Goal: Task Accomplishment & Management: Use online tool/utility

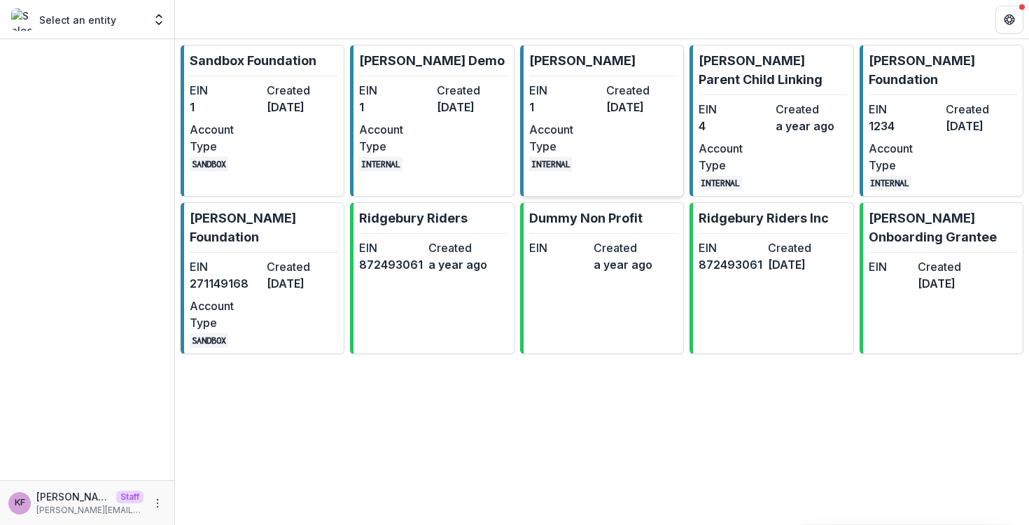
click at [581, 116] on div "EIN 1 Created [DATE] Account Type INTERNAL" at bounding box center [603, 127] width 148 height 90
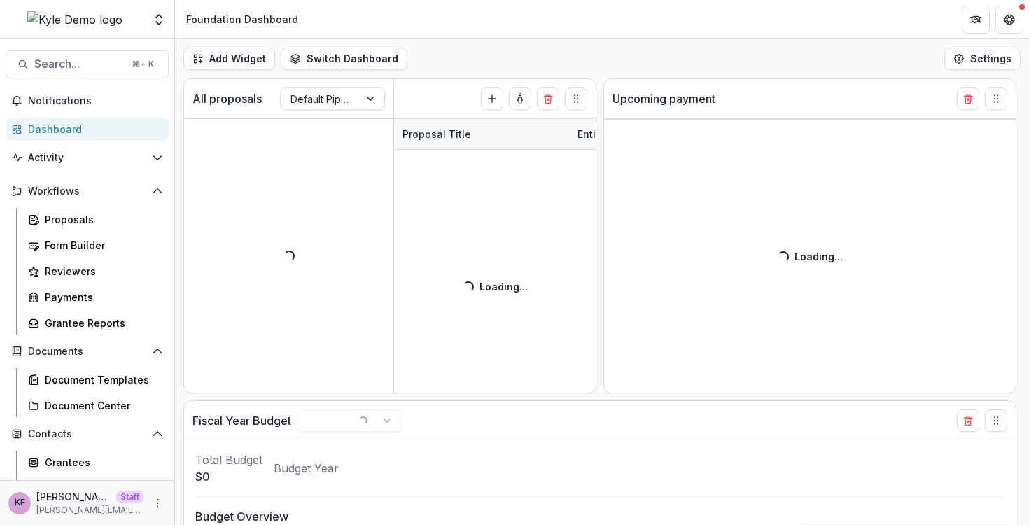
select select "******"
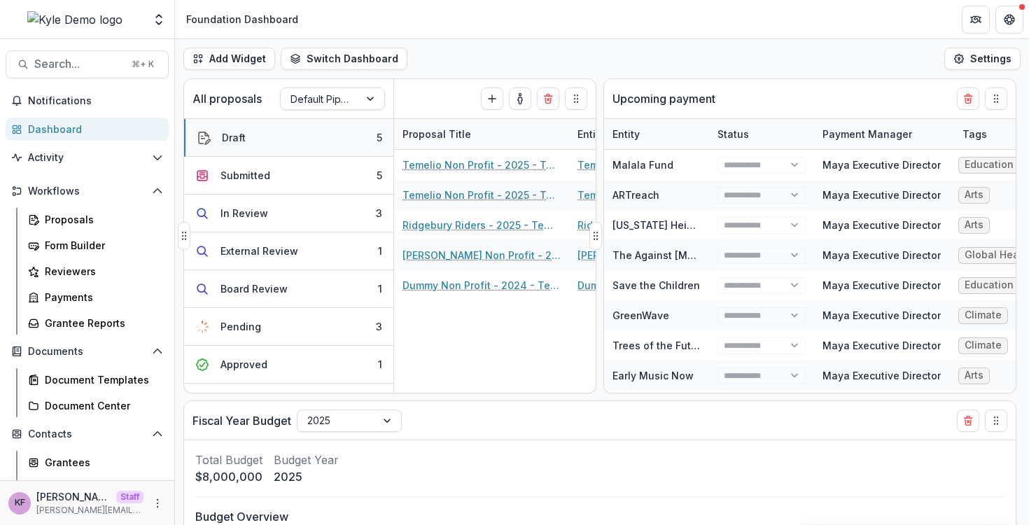
select select "******"
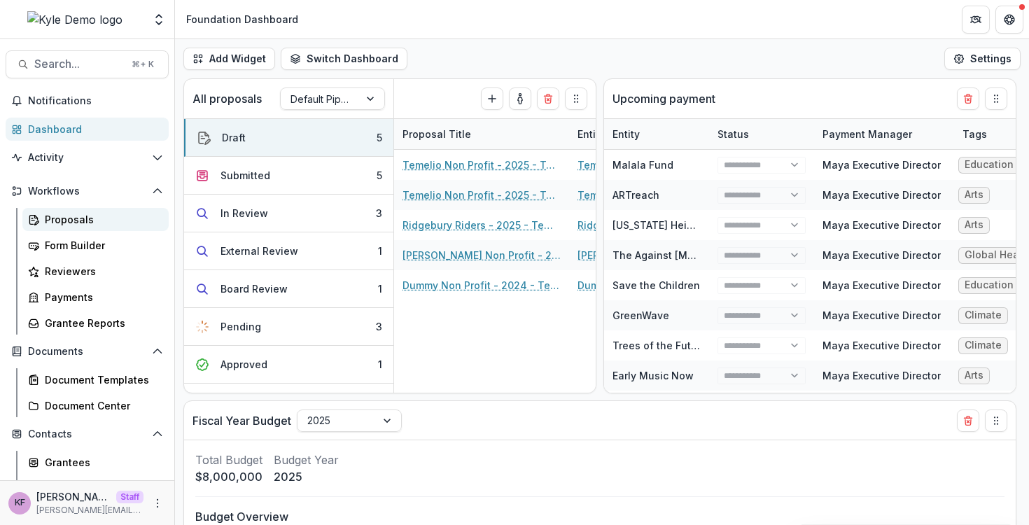
click at [47, 221] on div "Proposals" at bounding box center [101, 219] width 113 height 15
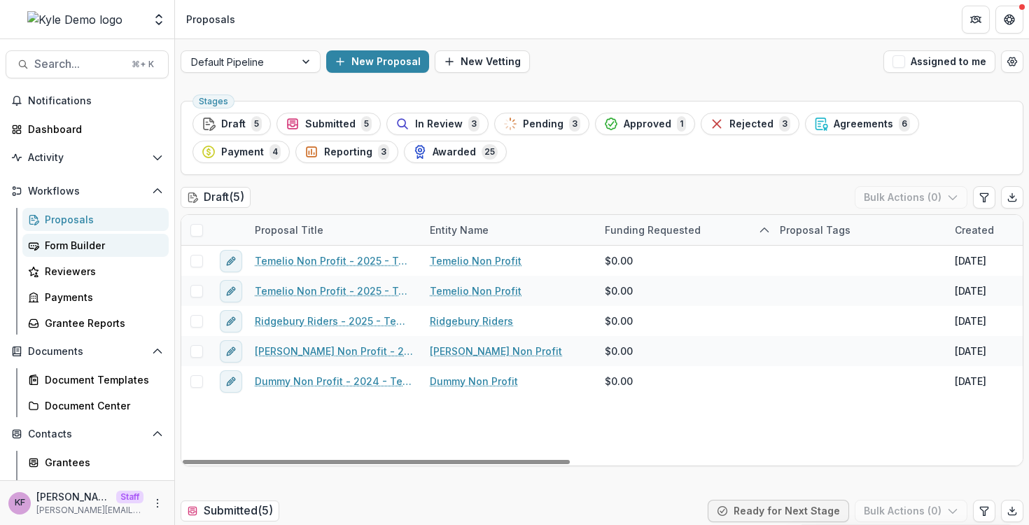
click at [71, 251] on div "Form Builder" at bounding box center [101, 245] width 113 height 15
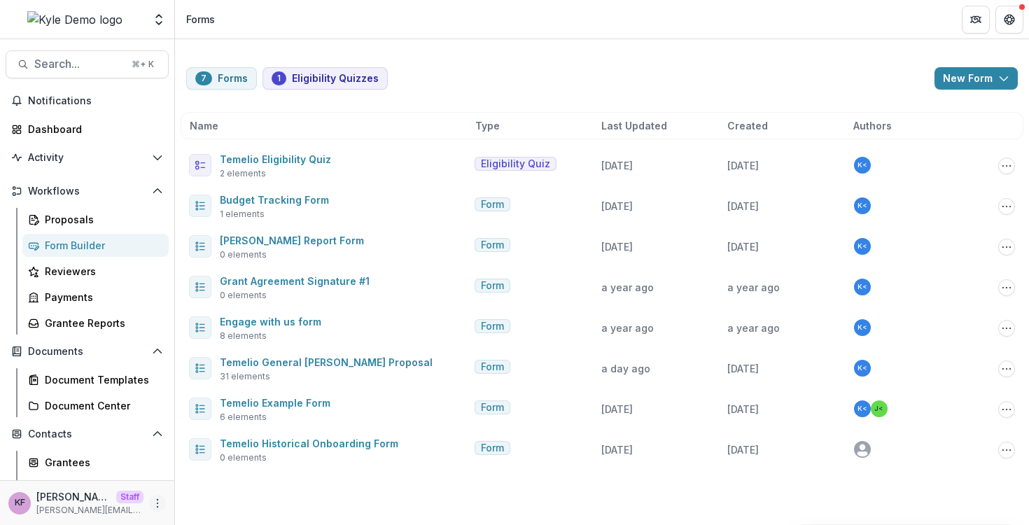
click at [152, 507] on icon "More" at bounding box center [157, 502] width 11 height 11
click at [234, 455] on link "Help Center" at bounding box center [246, 450] width 150 height 23
click at [84, 383] on div "Document Templates" at bounding box center [101, 379] width 113 height 15
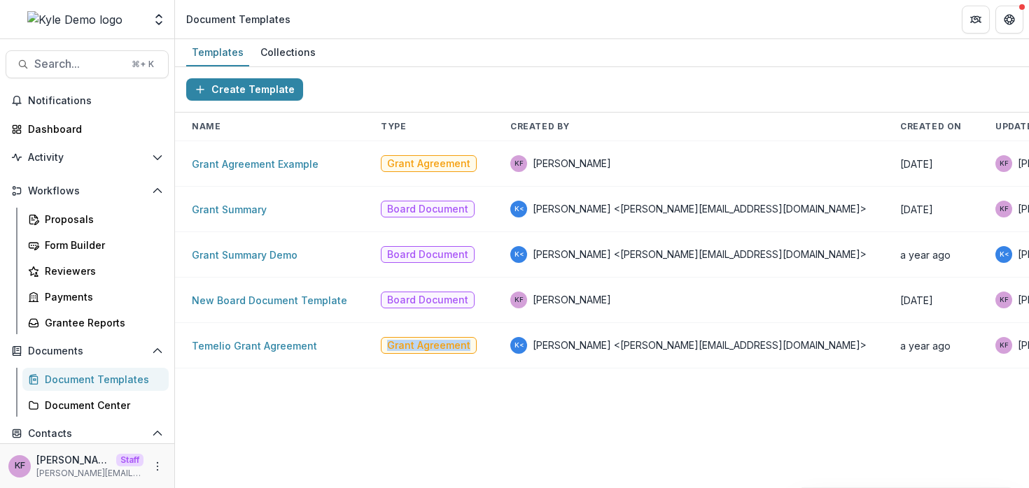
drag, startPoint x: 380, startPoint y: 346, endPoint x: 467, endPoint y: 344, distance: 87.5
click at [467, 344] on td "Grant Agreement" at bounding box center [428, 345] width 129 height 45
click at [264, 349] on link "Temelio Grant Agreement" at bounding box center [254, 346] width 125 height 12
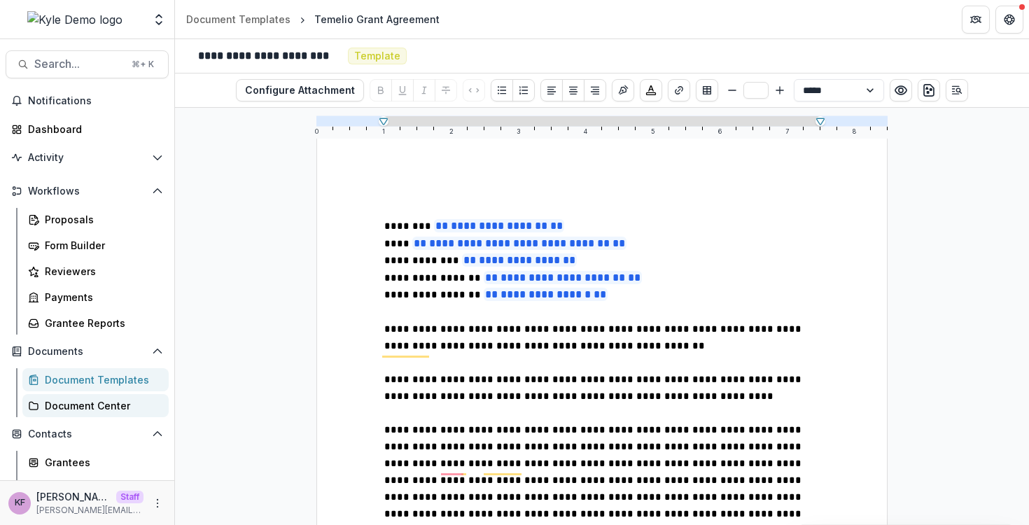
scroll to position [154, 0]
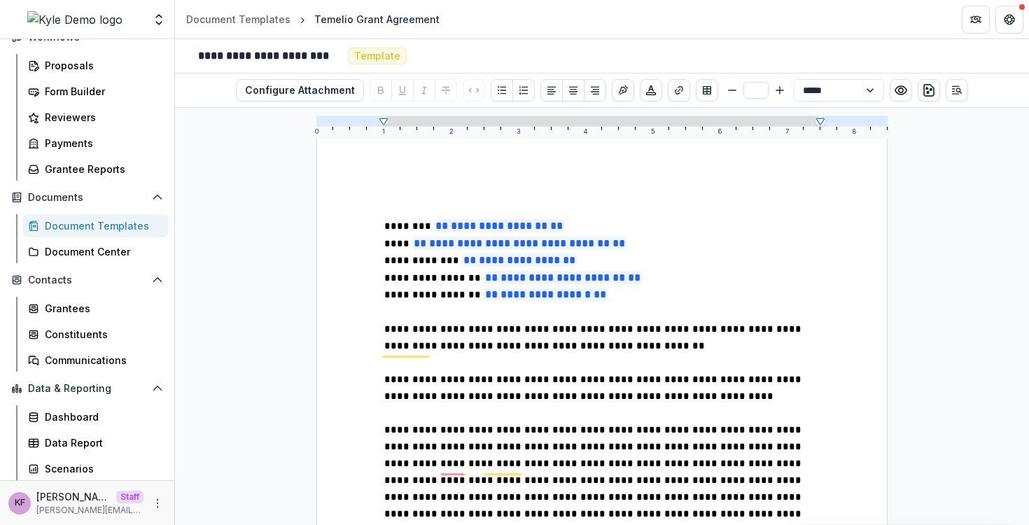
click at [92, 429] on div "Dashboard Data Report Scenarios" at bounding box center [95, 442] width 157 height 75
click at [88, 435] on div "Data Report" at bounding box center [101, 442] width 113 height 15
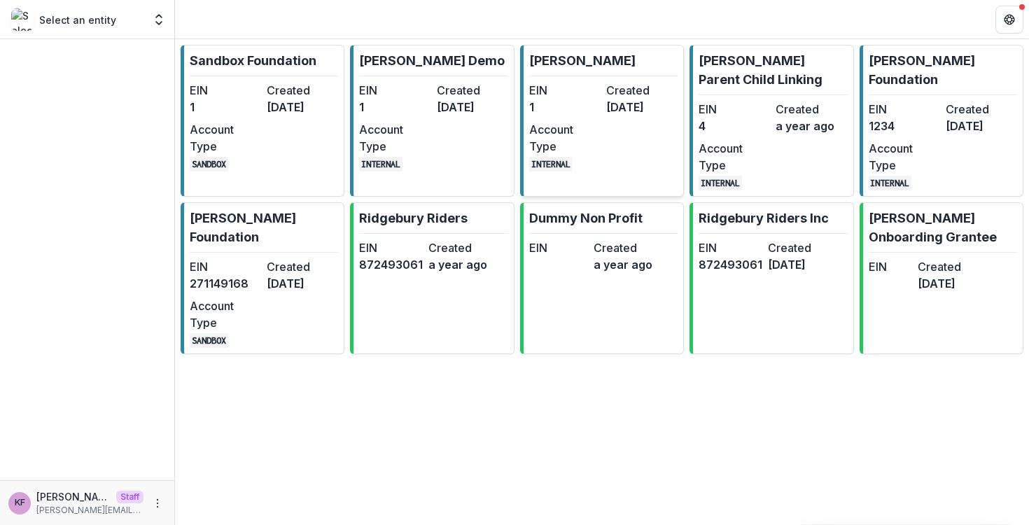
click at [649, 127] on div "EIN 1 Created [DATE] Account Type INTERNAL" at bounding box center [603, 127] width 148 height 90
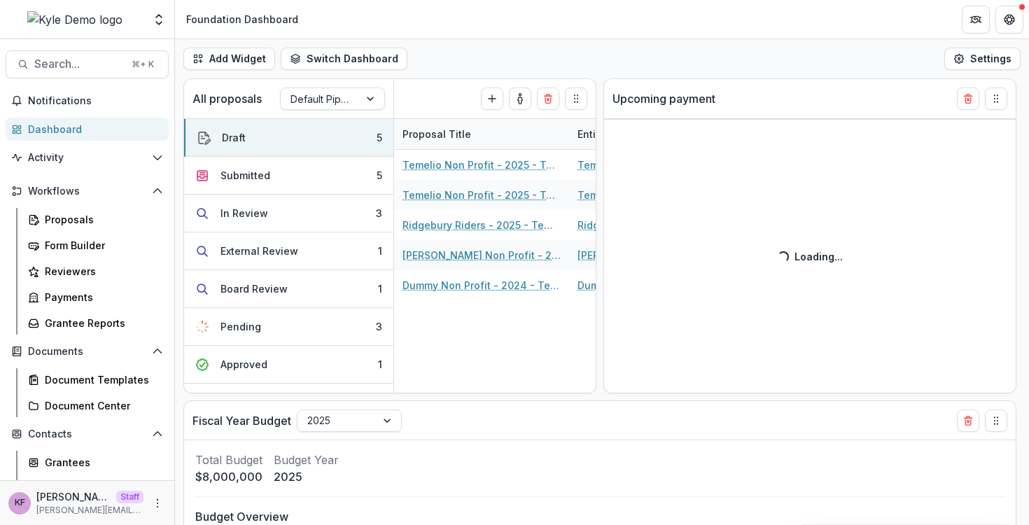
select select "******"
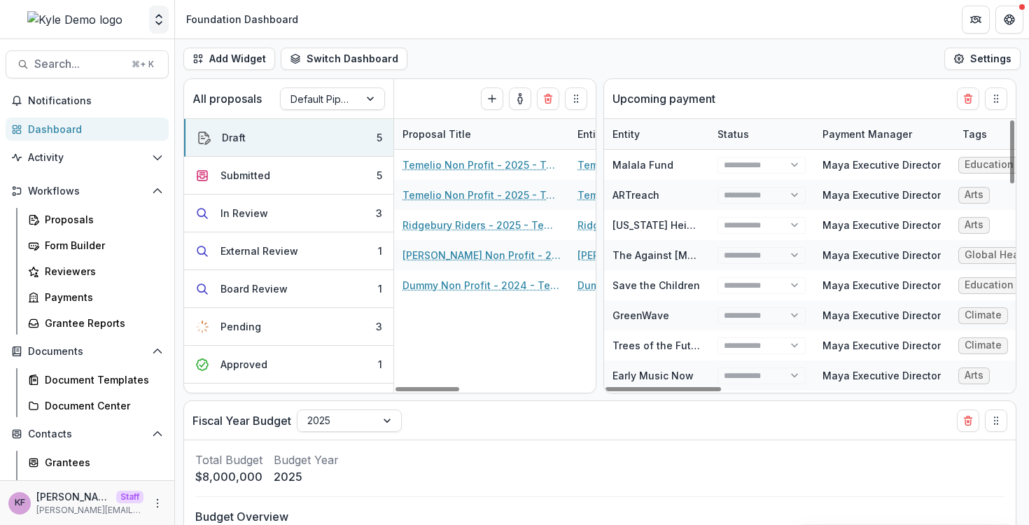
click at [161, 22] on polyline "Open entity switcher" at bounding box center [159, 23] width 6 height 3
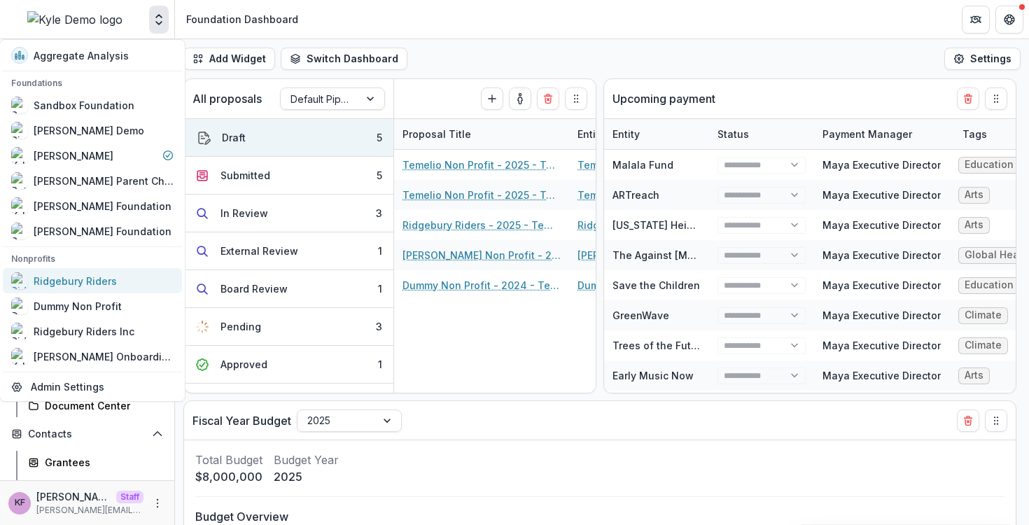
click at [101, 288] on div "Ridgebury Riders" at bounding box center [64, 280] width 106 height 17
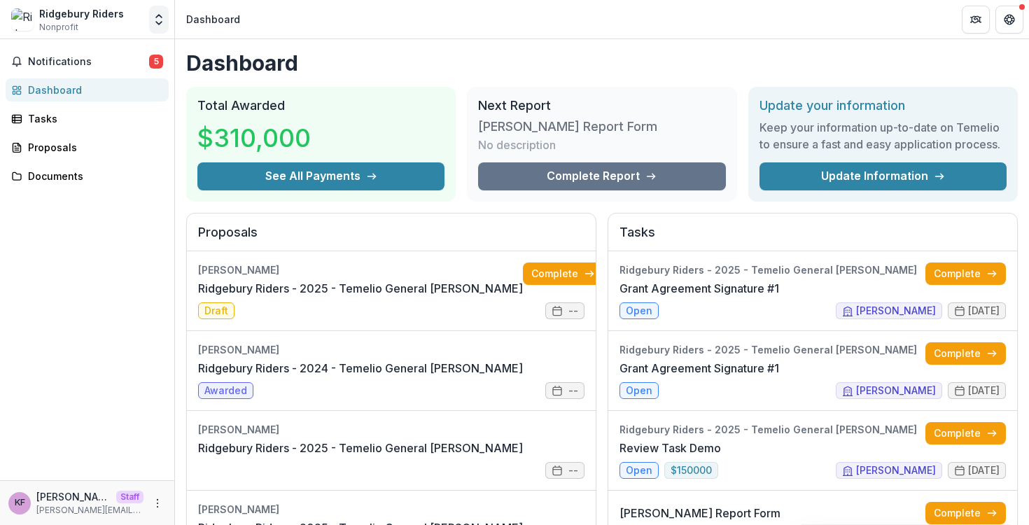
click at [166, 25] on button "Open entity switcher" at bounding box center [159, 20] width 20 height 28
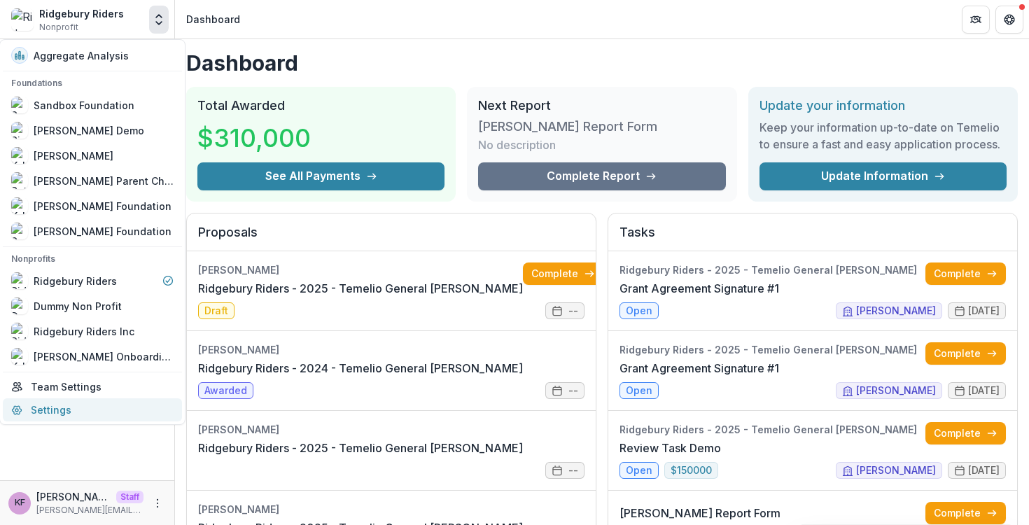
click at [85, 414] on link "Settings" at bounding box center [92, 409] width 179 height 23
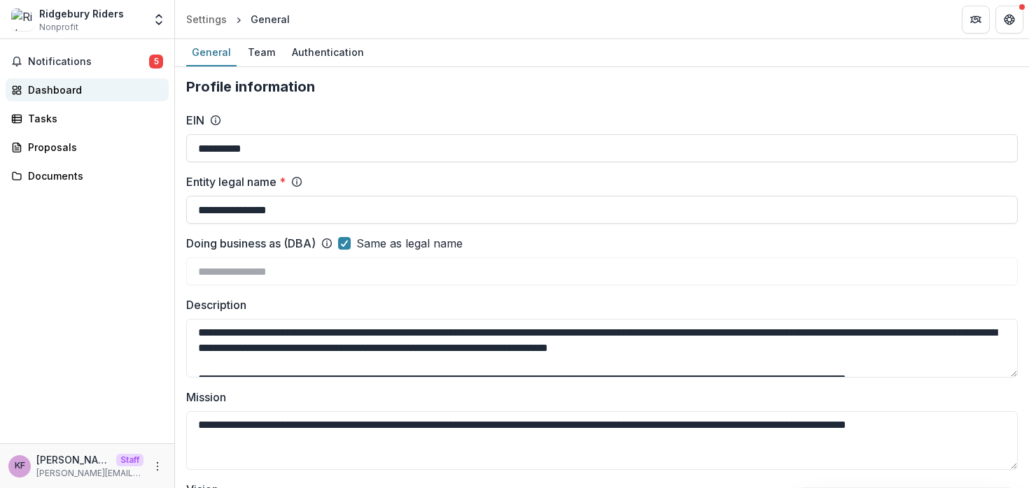
click at [61, 90] on div "Dashboard" at bounding box center [92, 90] width 129 height 15
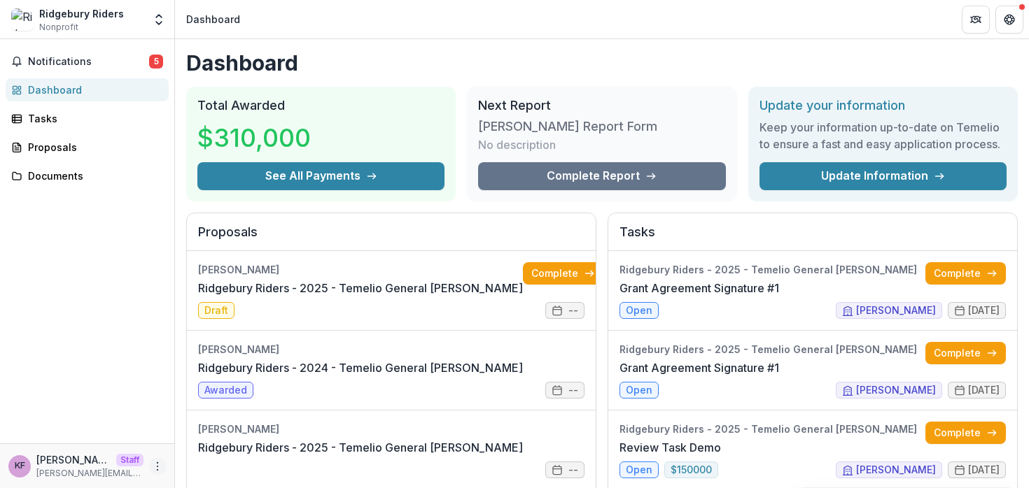
click at [160, 467] on icon "More" at bounding box center [157, 466] width 11 height 11
click at [216, 437] on link "Settings" at bounding box center [250, 436] width 150 height 23
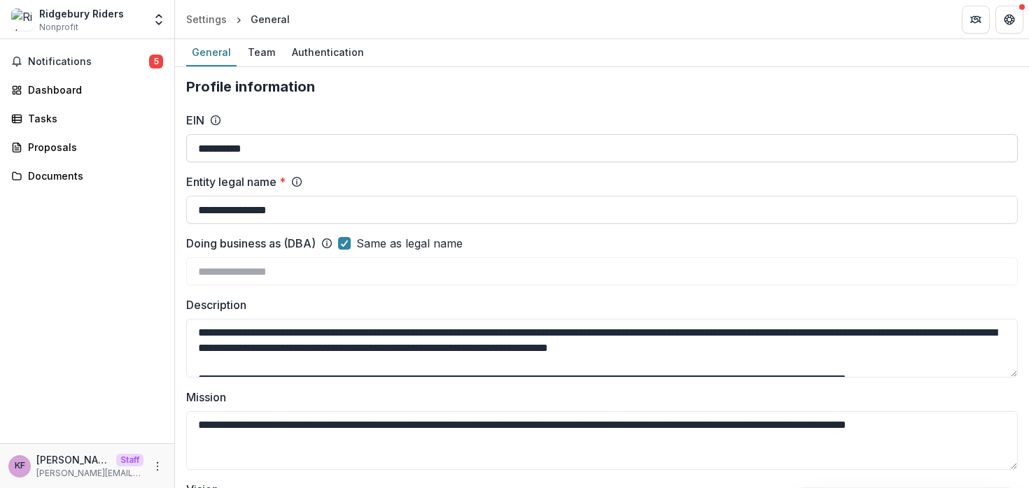
scroll to position [23, 0]
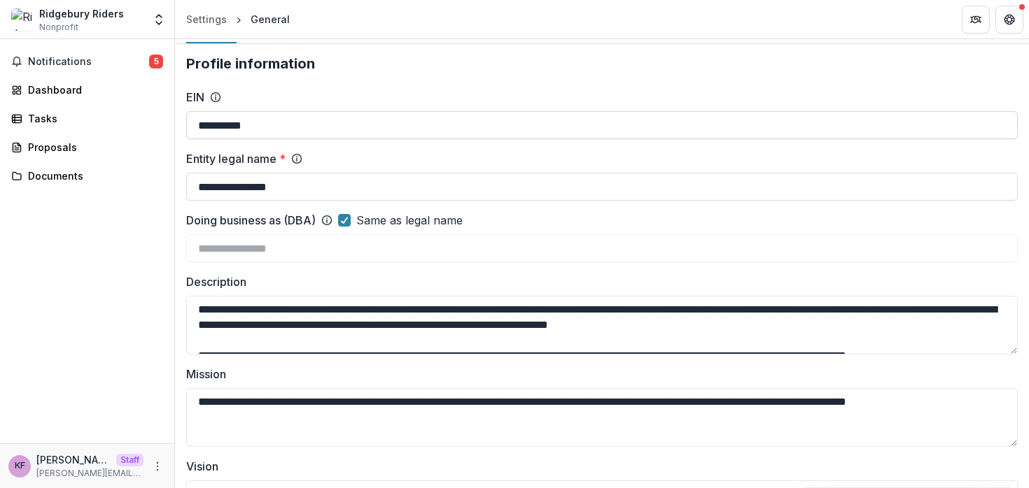
click at [300, 125] on input "**********" at bounding box center [601, 125] width 831 height 28
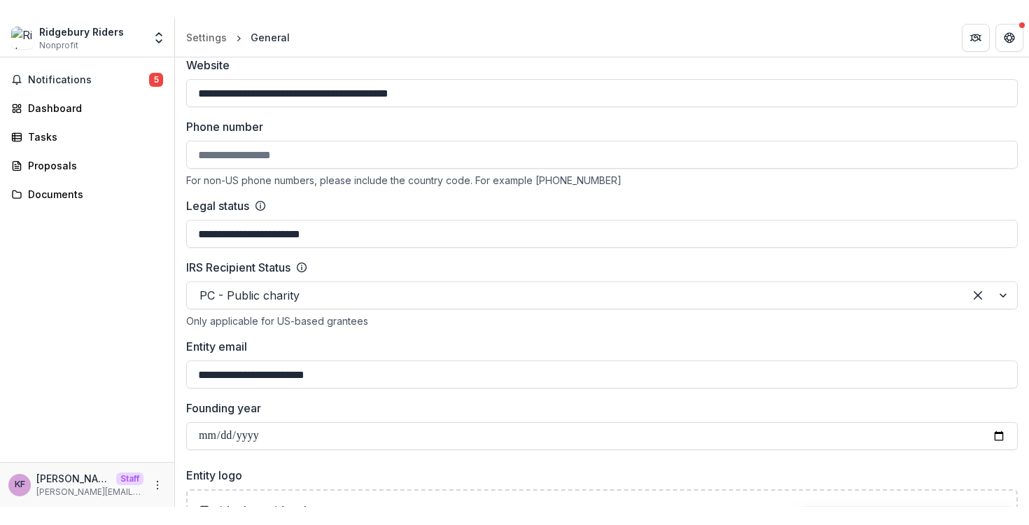
scroll to position [614, 0]
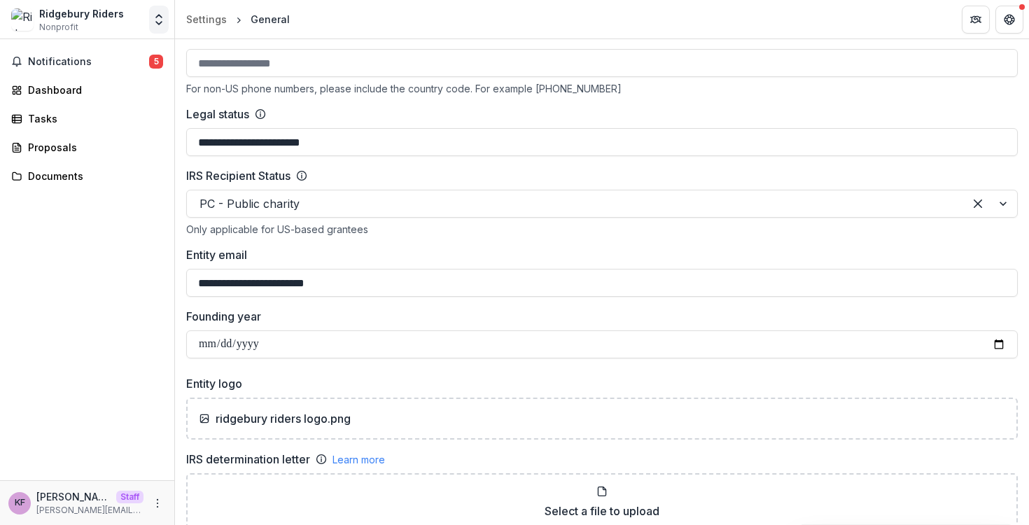
click at [163, 28] on button "Open entity switcher" at bounding box center [159, 20] width 20 height 28
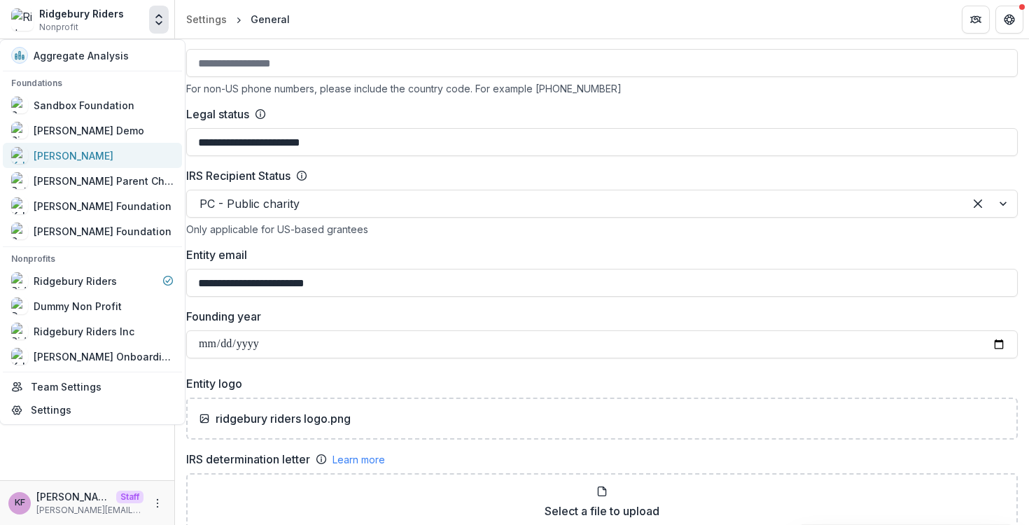
click at [121, 167] on link "[PERSON_NAME]" at bounding box center [92, 155] width 179 height 25
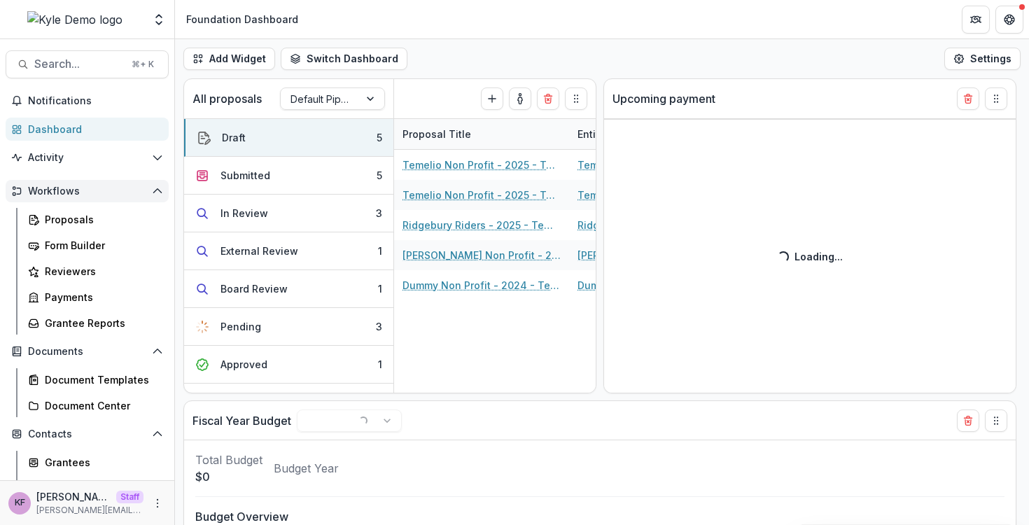
select select "******"
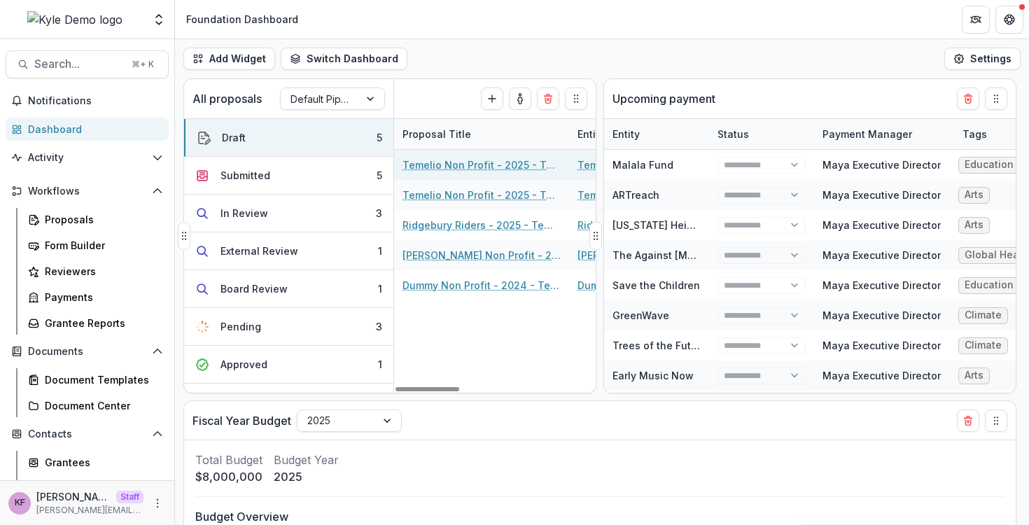
click at [460, 156] on div "Temelio Non Profit - 2025 - Temelio General [PERSON_NAME]" at bounding box center [481, 165] width 158 height 30
click at [460, 160] on link "Temelio Non Profit - 2025 - Temelio General [PERSON_NAME]" at bounding box center [481, 164] width 158 height 15
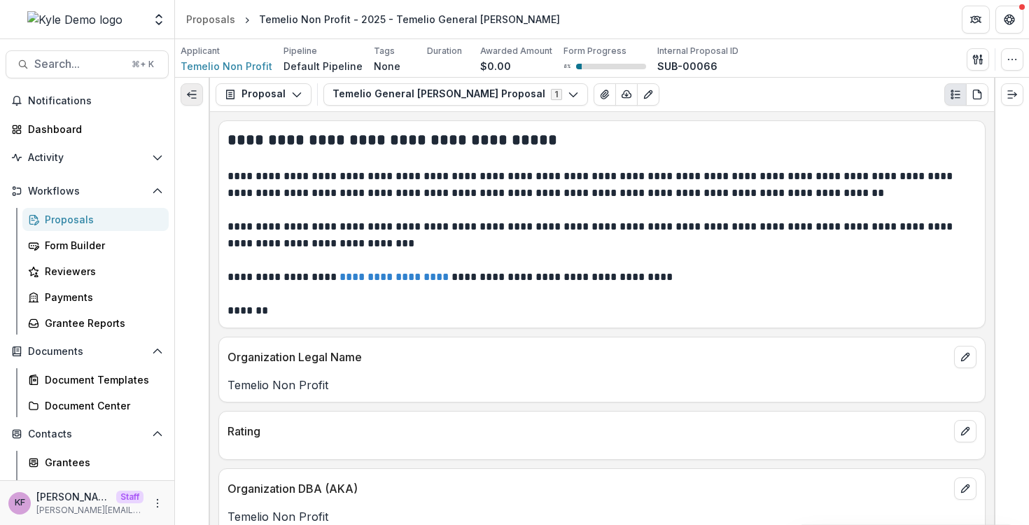
click at [195, 99] on icon "Expand left" at bounding box center [191, 94] width 11 height 11
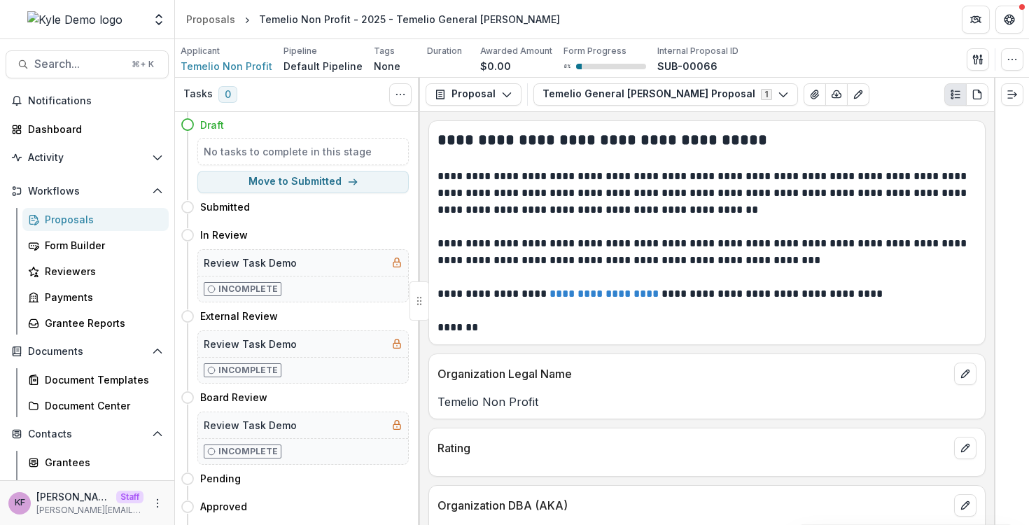
click at [82, 220] on div "Proposals" at bounding box center [101, 219] width 113 height 15
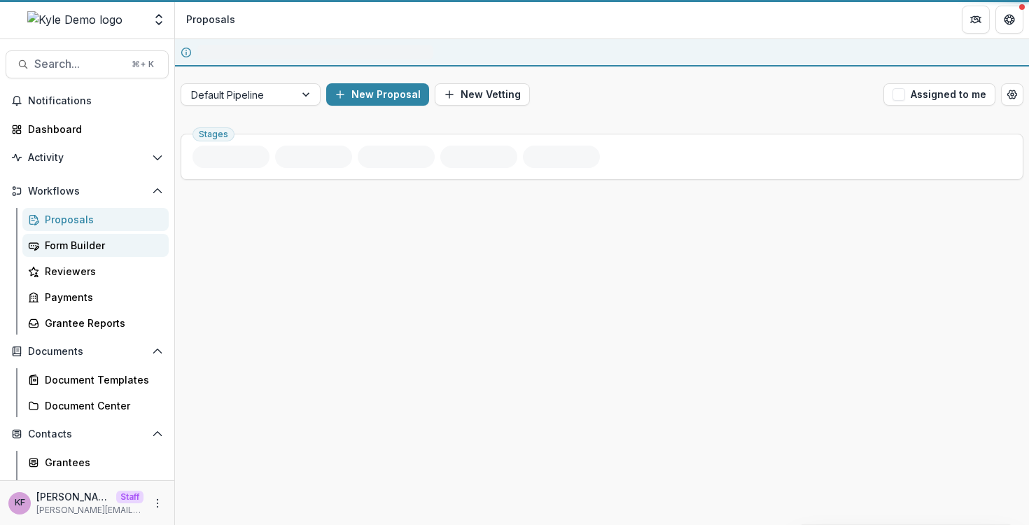
click at [78, 252] on div "Form Builder" at bounding box center [101, 245] width 113 height 15
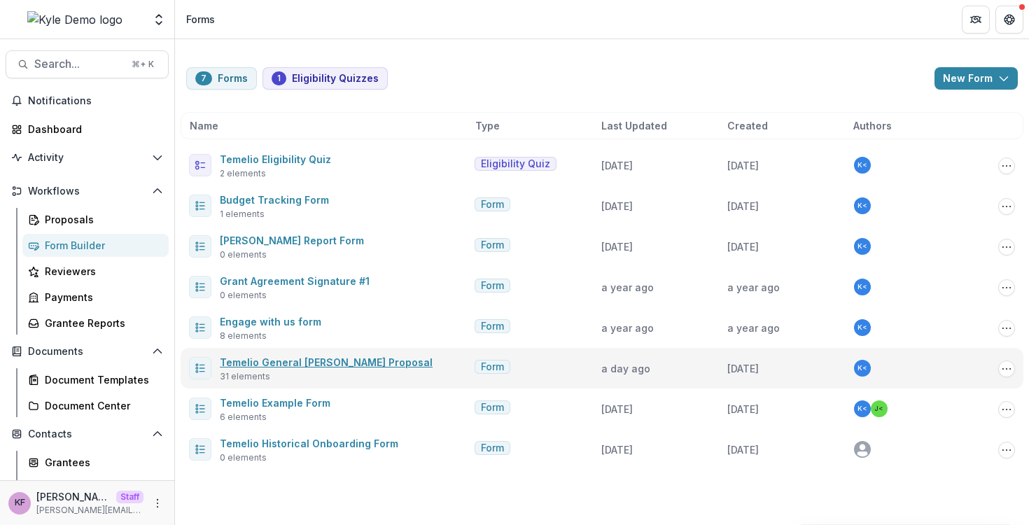
click at [297, 362] on link "Temelio General [PERSON_NAME] Proposal" at bounding box center [326, 362] width 213 height 12
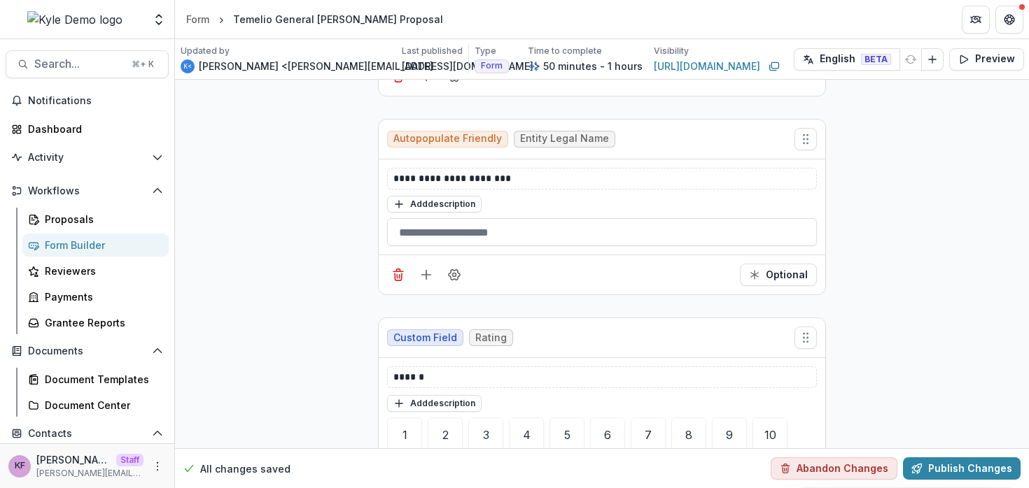
scroll to position [365, 0]
click at [467, 207] on button "Add description" at bounding box center [434, 205] width 94 height 17
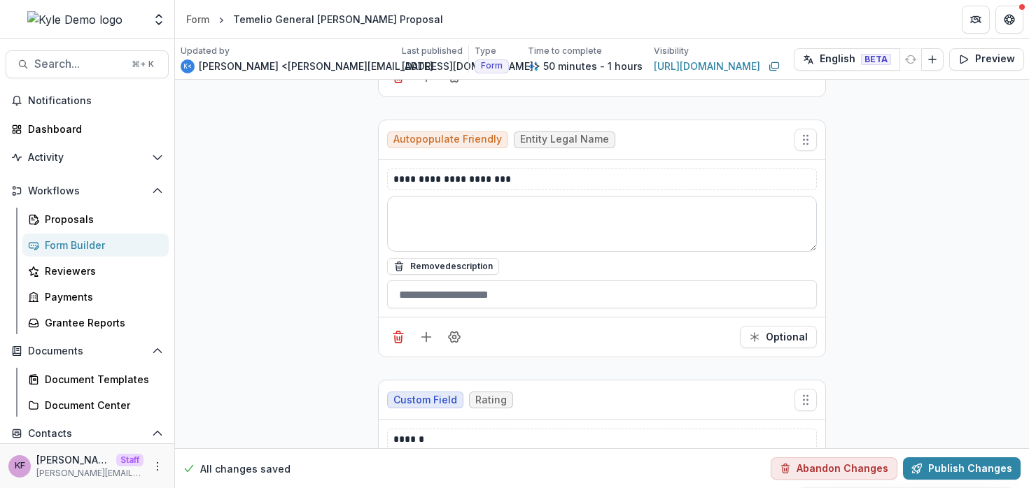
click at [467, 226] on textarea at bounding box center [602, 224] width 430 height 56
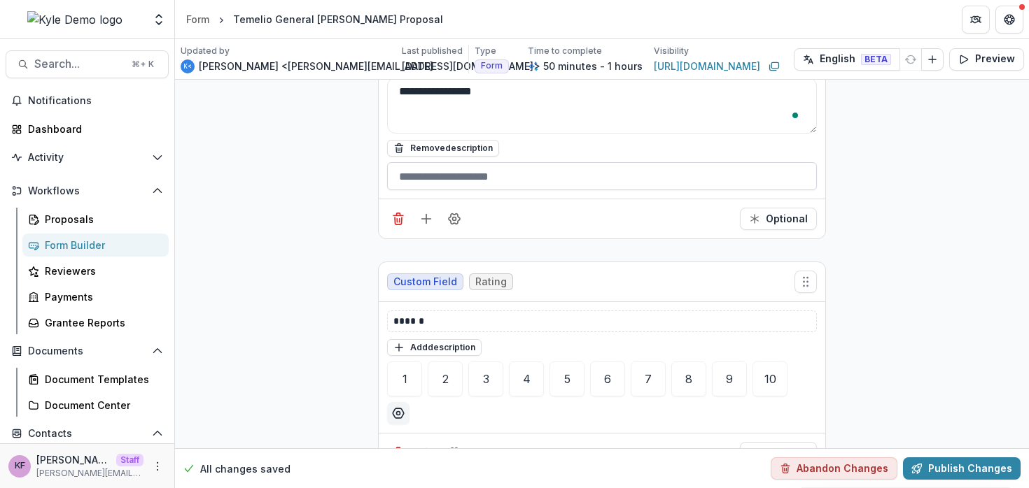
scroll to position [483, 0]
type textarea "**********"
click at [959, 462] on button "Publish Changes" at bounding box center [962, 469] width 118 height 22
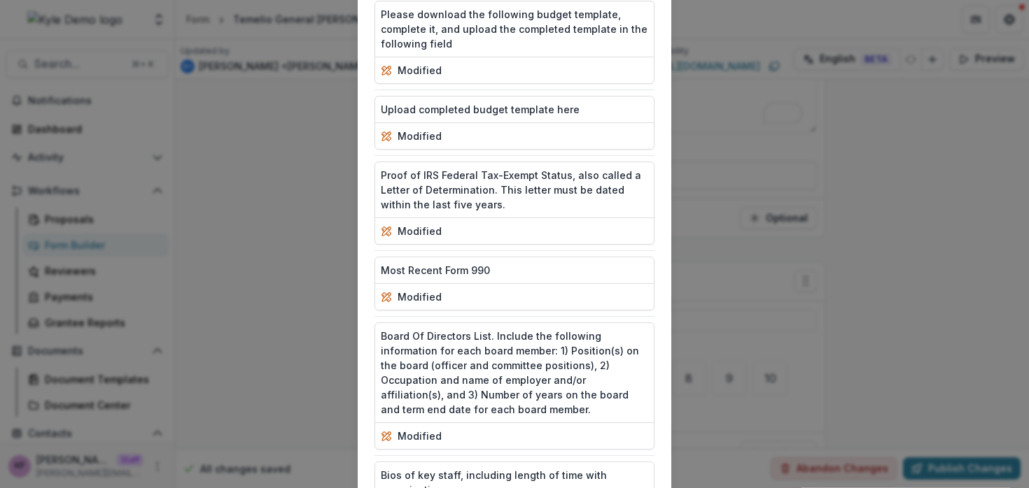
scroll to position [2028, 0]
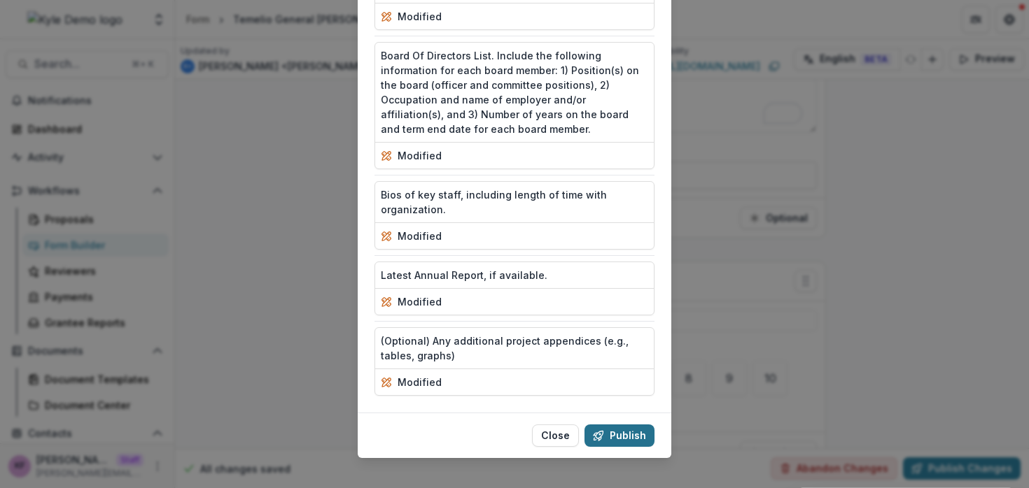
click at [651, 425] on button "Publish" at bounding box center [619, 436] width 70 height 22
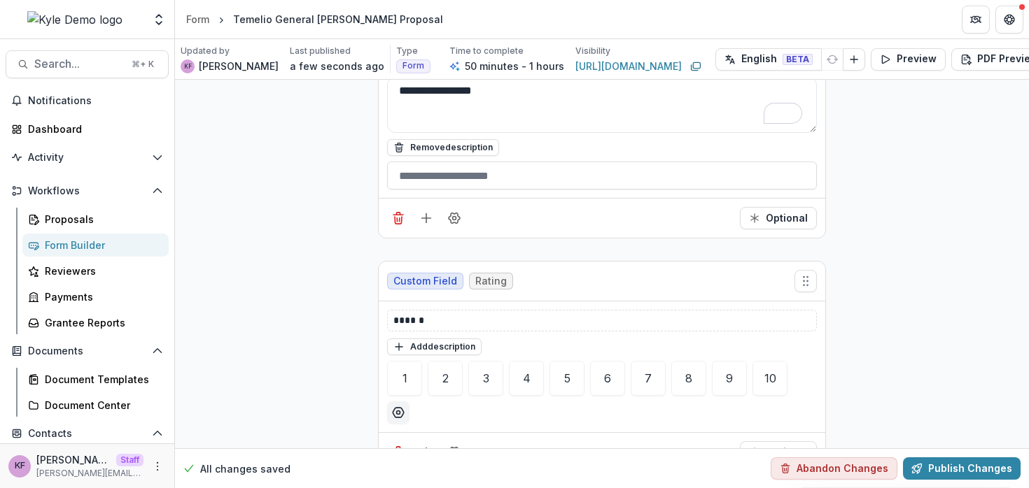
scroll to position [425, 0]
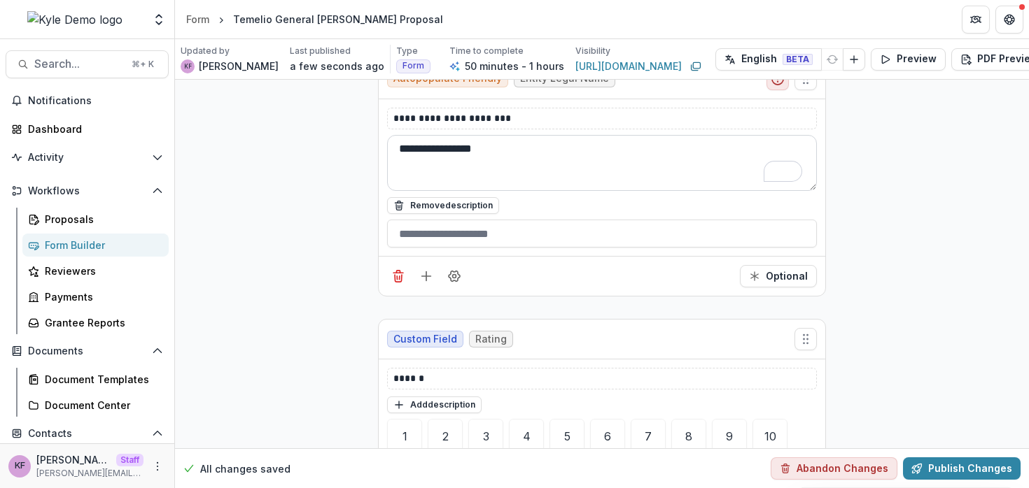
click at [525, 167] on textarea "**********" at bounding box center [602, 163] width 430 height 56
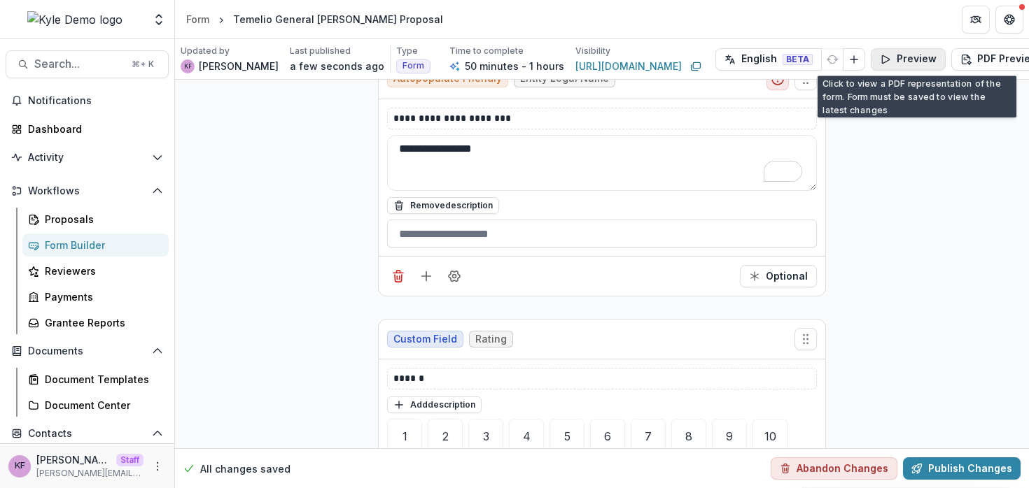
click at [870, 62] on button "Preview" at bounding box center [907, 59] width 75 height 22
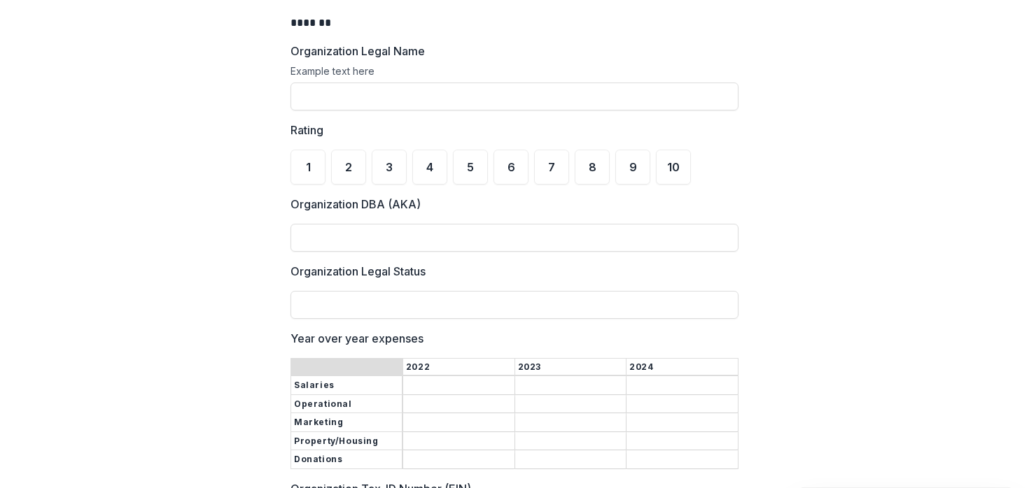
scroll to position [250, 0]
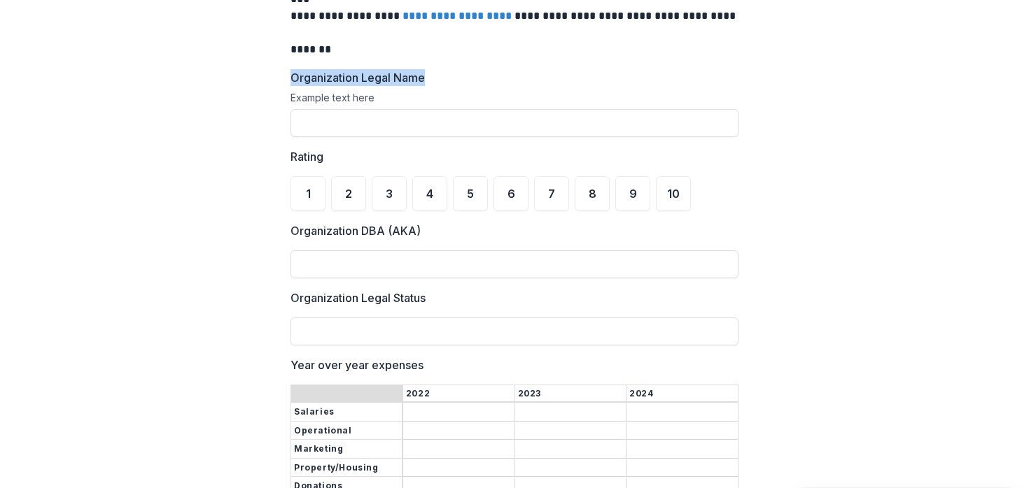
drag, startPoint x: 289, startPoint y: 78, endPoint x: 430, endPoint y: 80, distance: 141.4
click at [430, 80] on label "Organization Legal Name" at bounding box center [509, 77] width 439 height 17
drag, startPoint x: 387, startPoint y: 101, endPoint x: 280, endPoint y: 94, distance: 107.2
click at [279, 94] on div "**********" at bounding box center [514, 488] width 470 height 1381
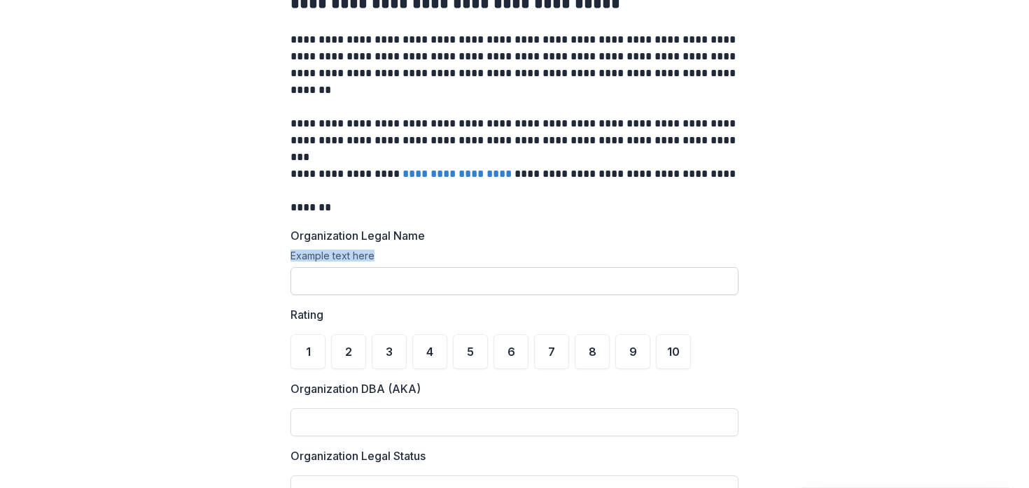
scroll to position [0, 0]
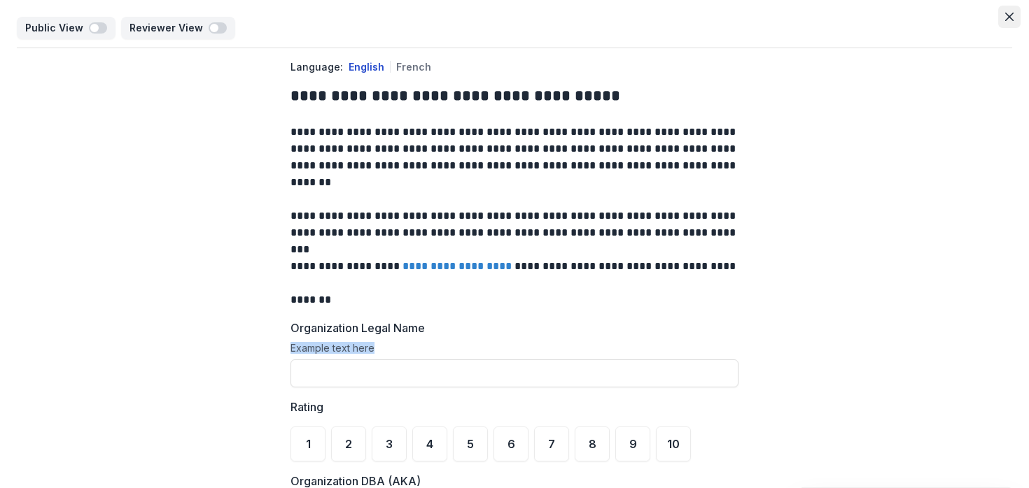
click at [1005, 17] on icon "Close" at bounding box center [1009, 17] width 8 height 8
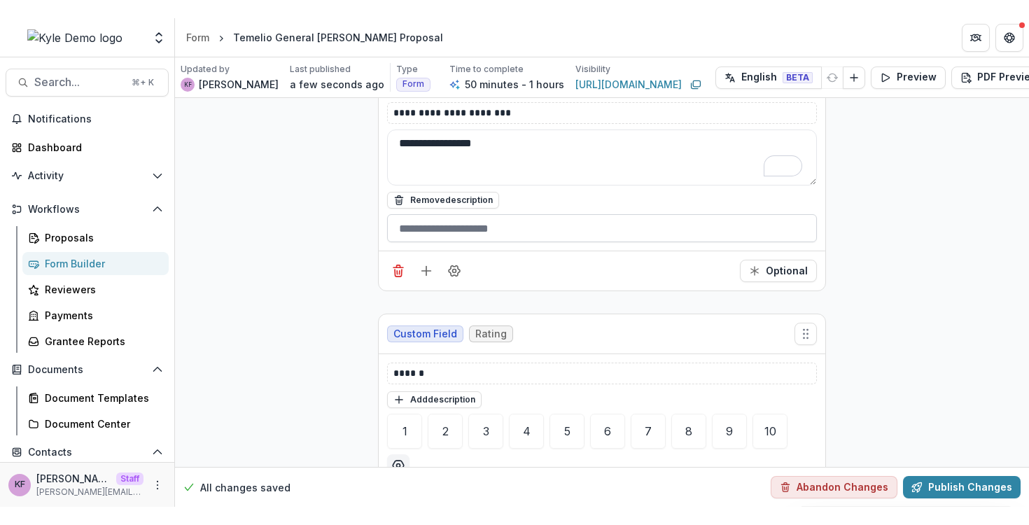
scroll to position [450, 0]
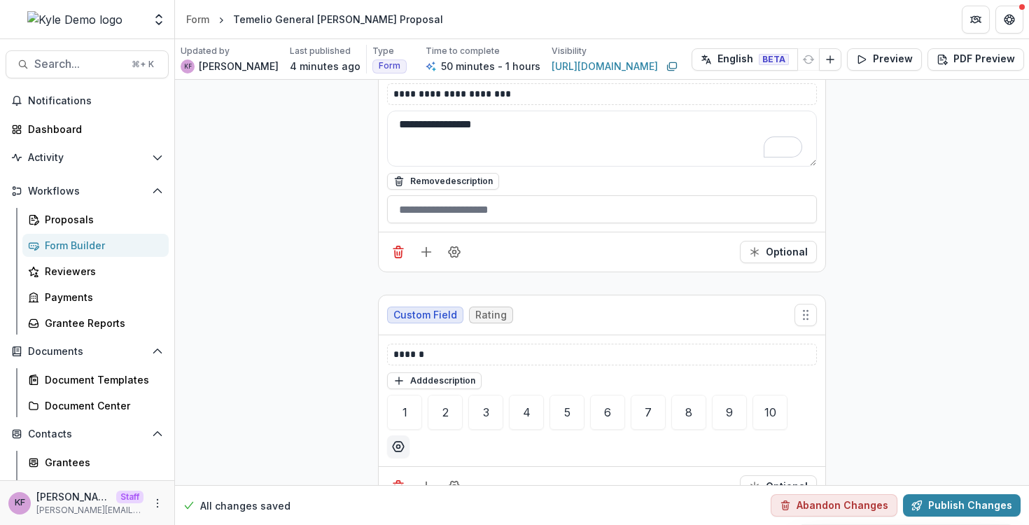
click at [97, 243] on div "Form Builder" at bounding box center [101, 245] width 113 height 15
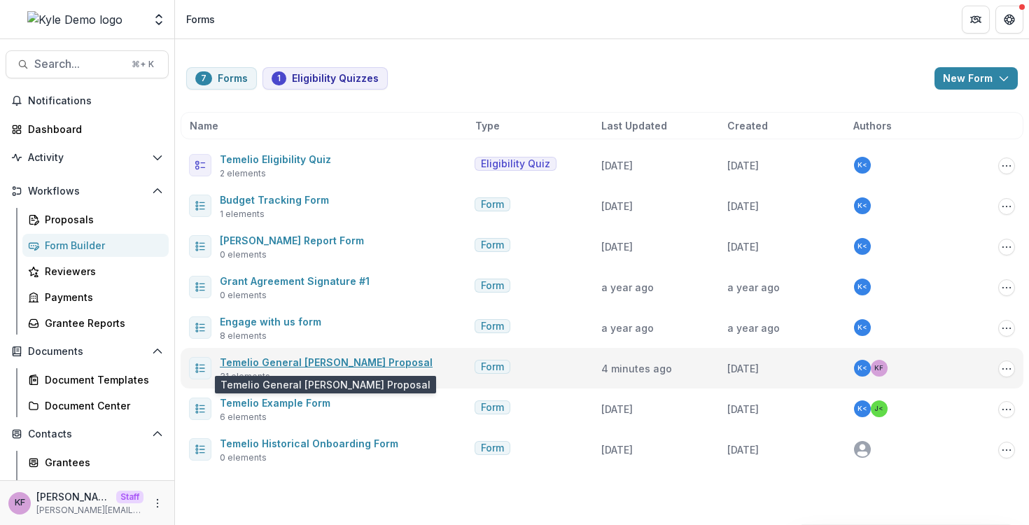
click at [317, 361] on link "Temelio General [PERSON_NAME] Proposal" at bounding box center [326, 362] width 213 height 12
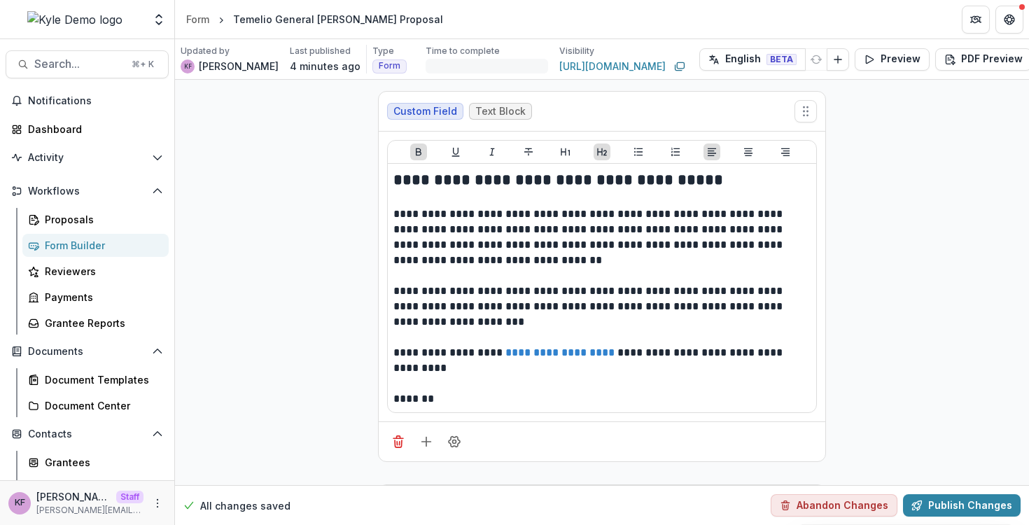
click at [1028, 58] on icon "Edit Form Settings" at bounding box center [1048, 59] width 11 height 11
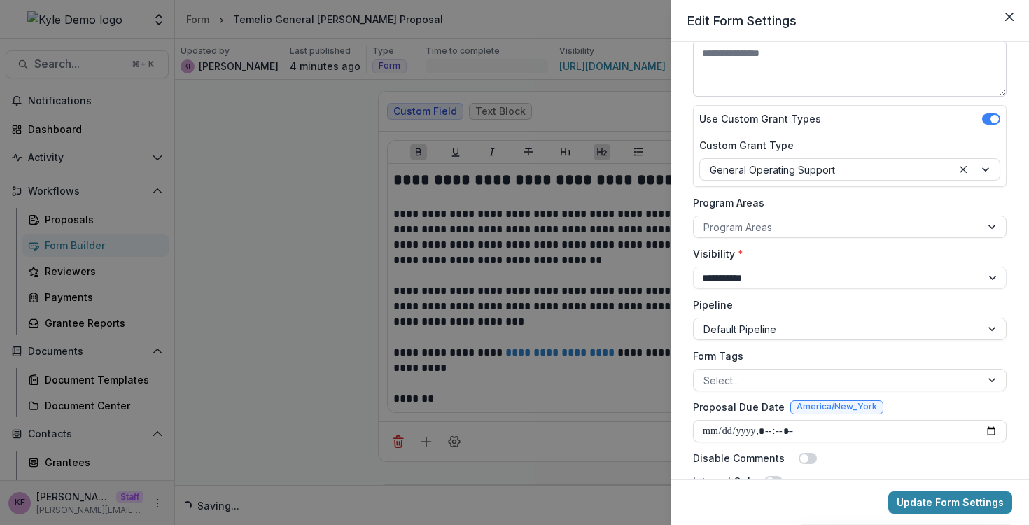
scroll to position [123, 0]
